Goal: Check status: Check status

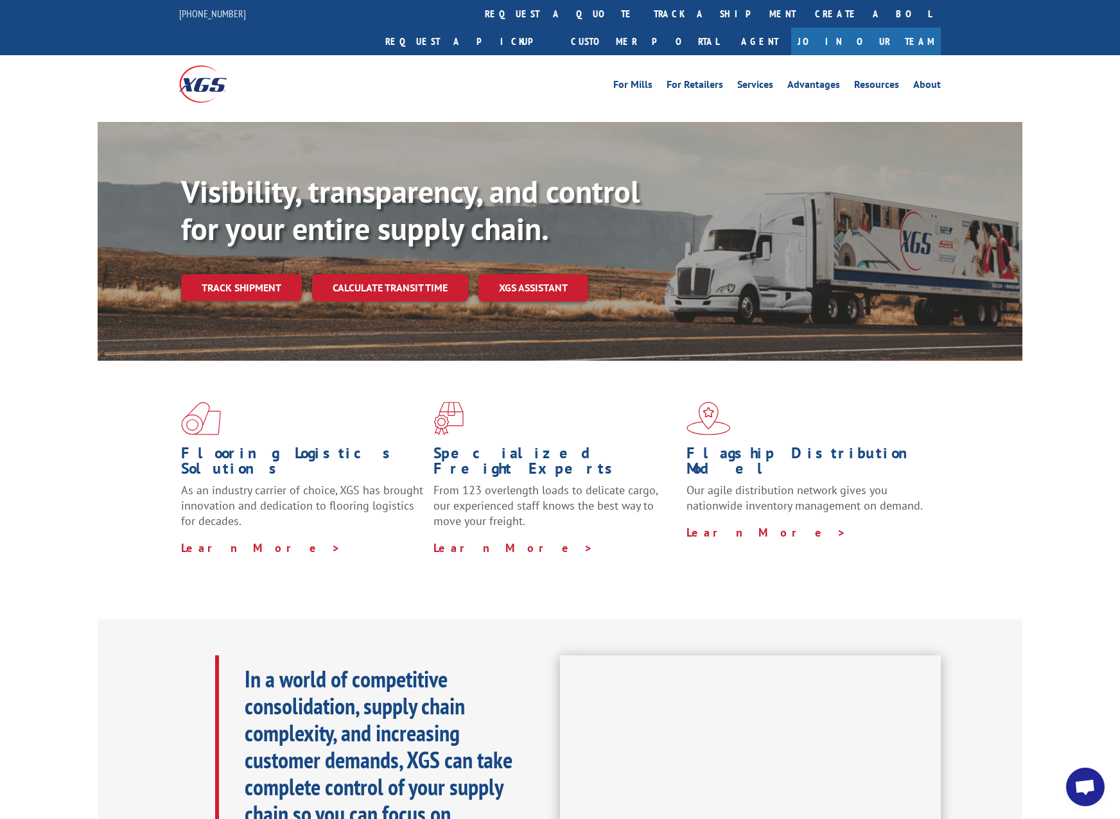
click at [234, 281] on div "Visibility, transparency, and control for your entire supply chain. Track shipm…" at bounding box center [601, 262] width 841 height 179
click at [243, 274] on link "Track shipment" at bounding box center [241, 287] width 121 height 27
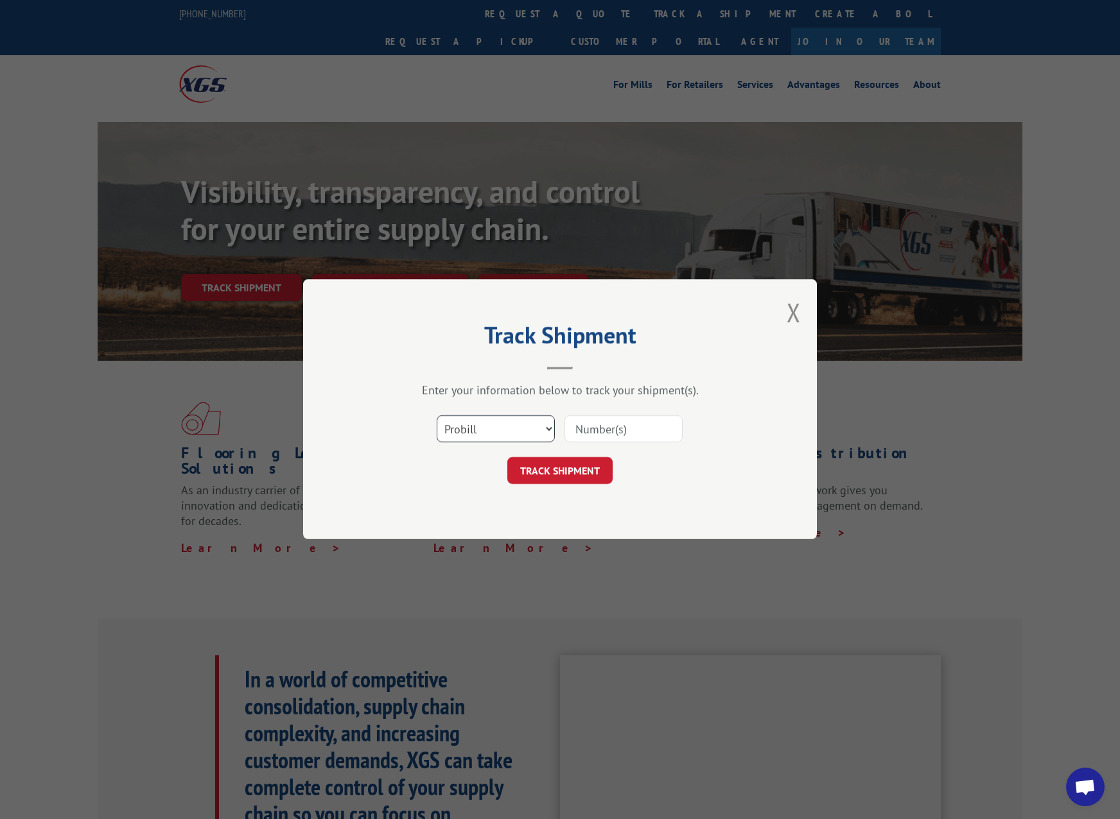
click at [493, 429] on select "Select category... Probill BOL PO" at bounding box center [496, 429] width 118 height 27
select select "bol"
click at [437, 416] on select "Select category... Probill BOL PO" at bounding box center [496, 429] width 118 height 27
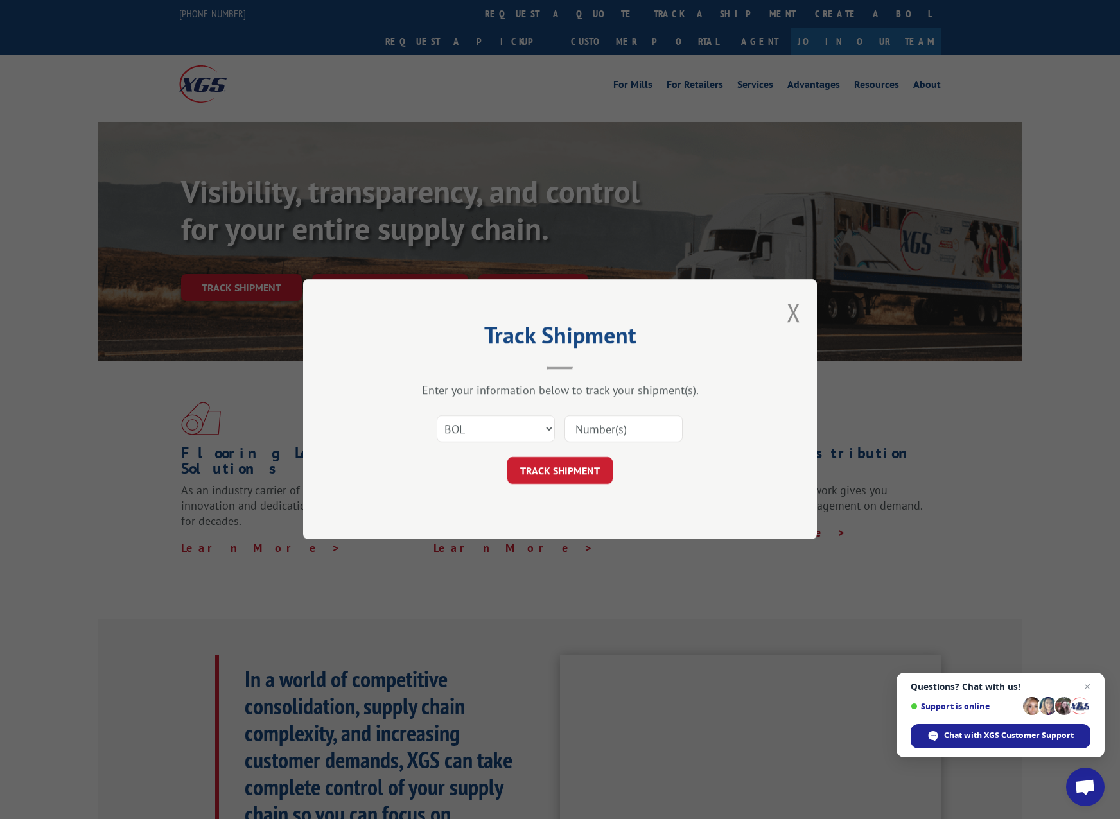
paste input "2837433"
type input "2837433"
click at [577, 470] on button "TRACK SHIPMENT" at bounding box center [559, 471] width 105 height 27
